Goal: Transaction & Acquisition: Book appointment/travel/reservation

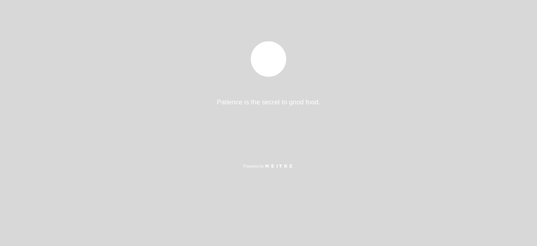
select select "pt"
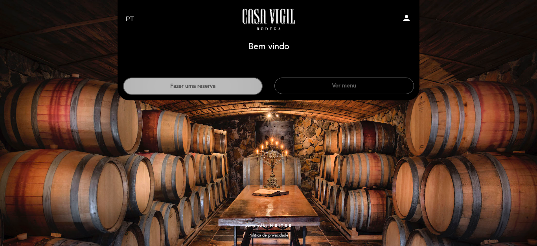
click at [192, 83] on button "Fazer uma reserva" at bounding box center [193, 86] width 140 height 17
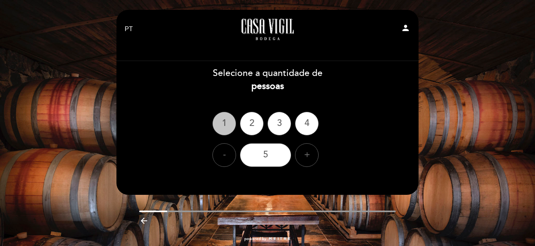
click at [227, 120] on div "1" at bounding box center [224, 124] width 24 height 24
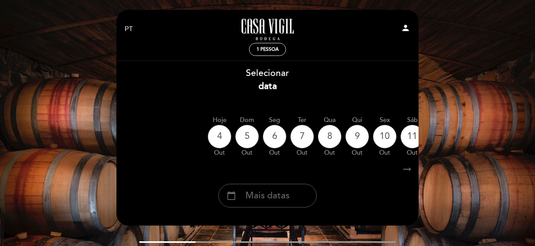
click at [405, 171] on icon "arrow_right_alt" at bounding box center [407, 169] width 12 height 17
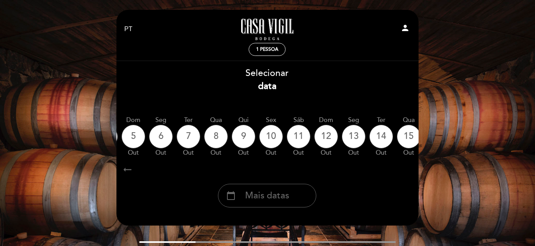
scroll to position [0, 229]
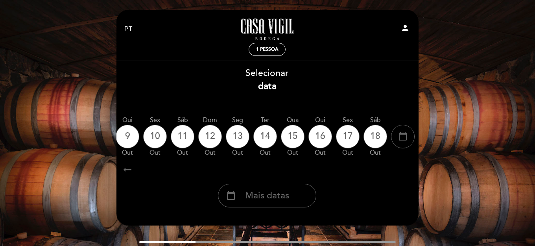
click at [405, 171] on icon "arrow_right_alt" at bounding box center [407, 169] width 12 height 17
click at [402, 138] on icon "calendar_today" at bounding box center [402, 135] width 9 height 13
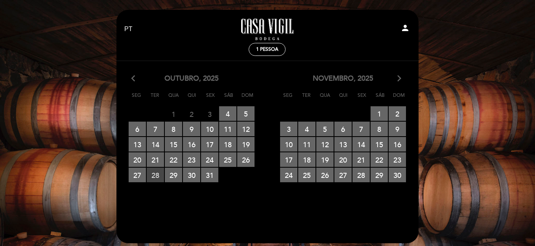
click at [156, 174] on span "28 RESERVAS DISPONÍVEIS" at bounding box center [155, 175] width 17 height 15
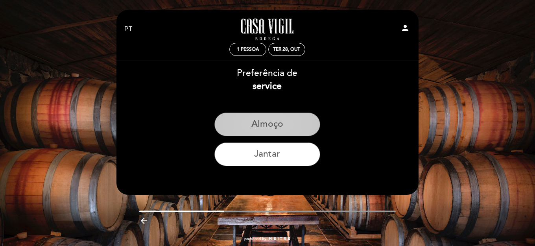
click at [266, 117] on button "Almoço" at bounding box center [267, 125] width 106 height 24
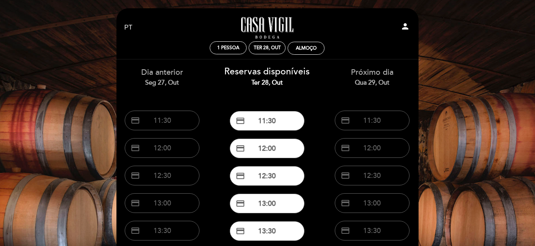
scroll to position [0, 0]
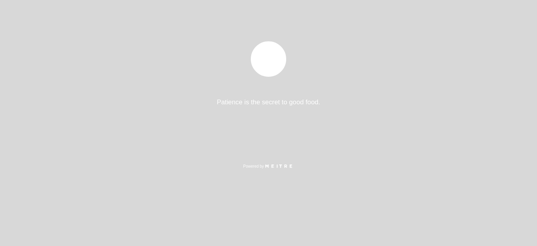
select select "pt"
